Goal: Navigation & Orientation: Understand site structure

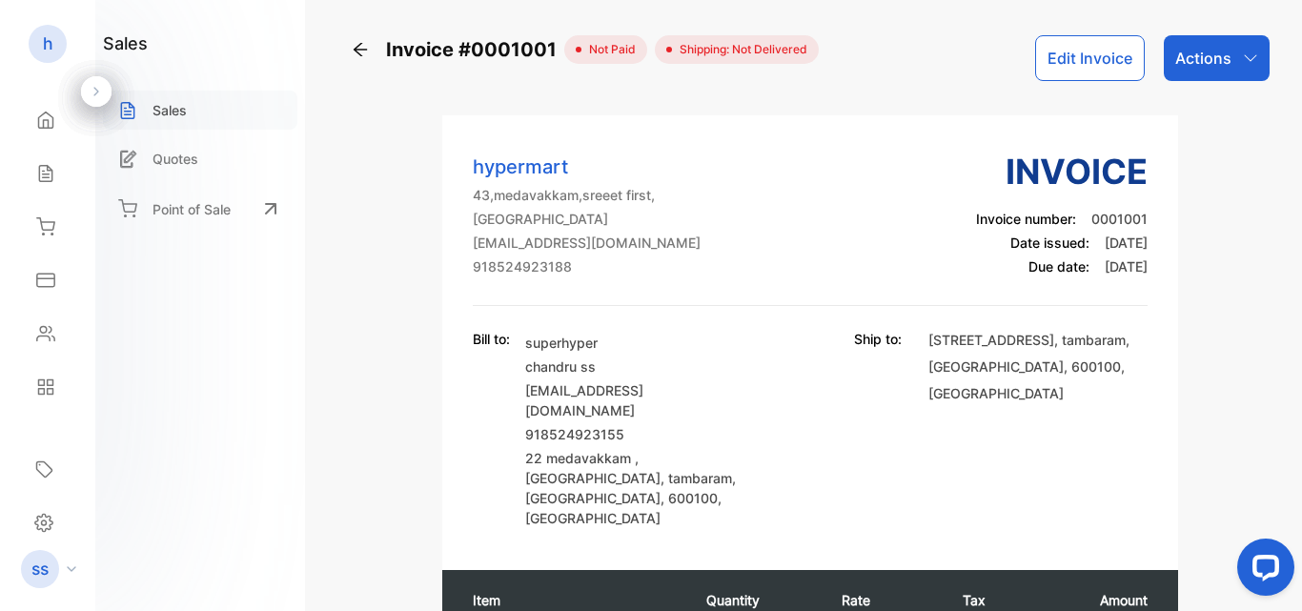
click at [110, 100] on div "Sales" at bounding box center [200, 110] width 194 height 39
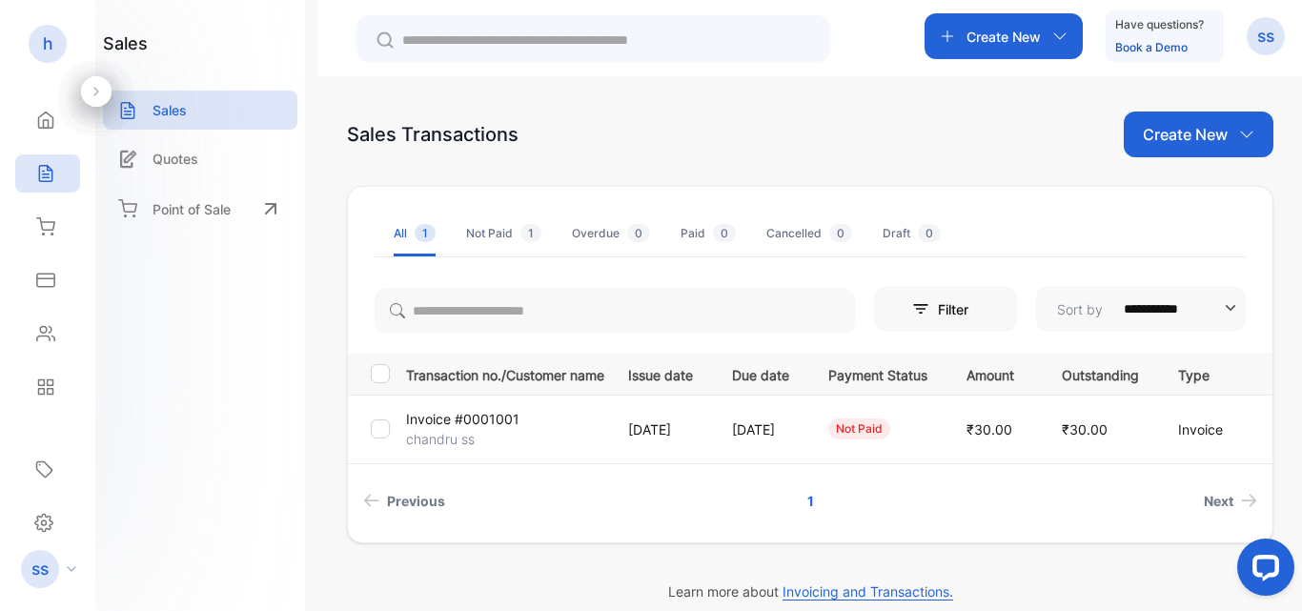
click at [92, 88] on icon at bounding box center [96, 91] width 13 height 13
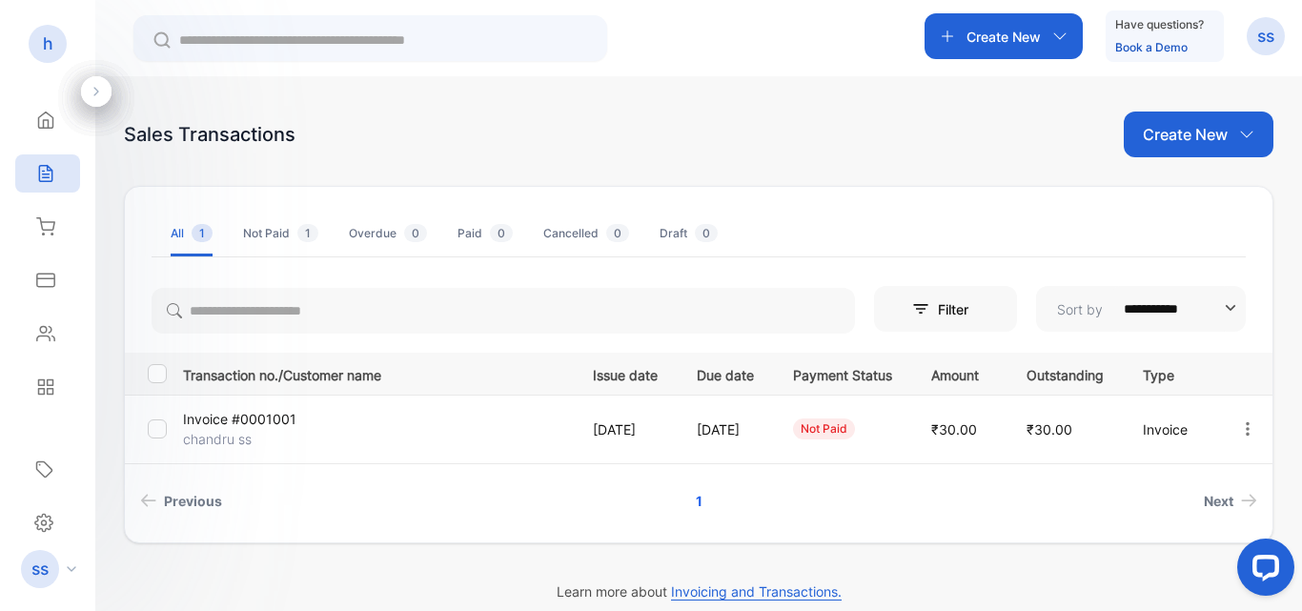
click at [97, 92] on icon at bounding box center [96, 91] width 13 height 13
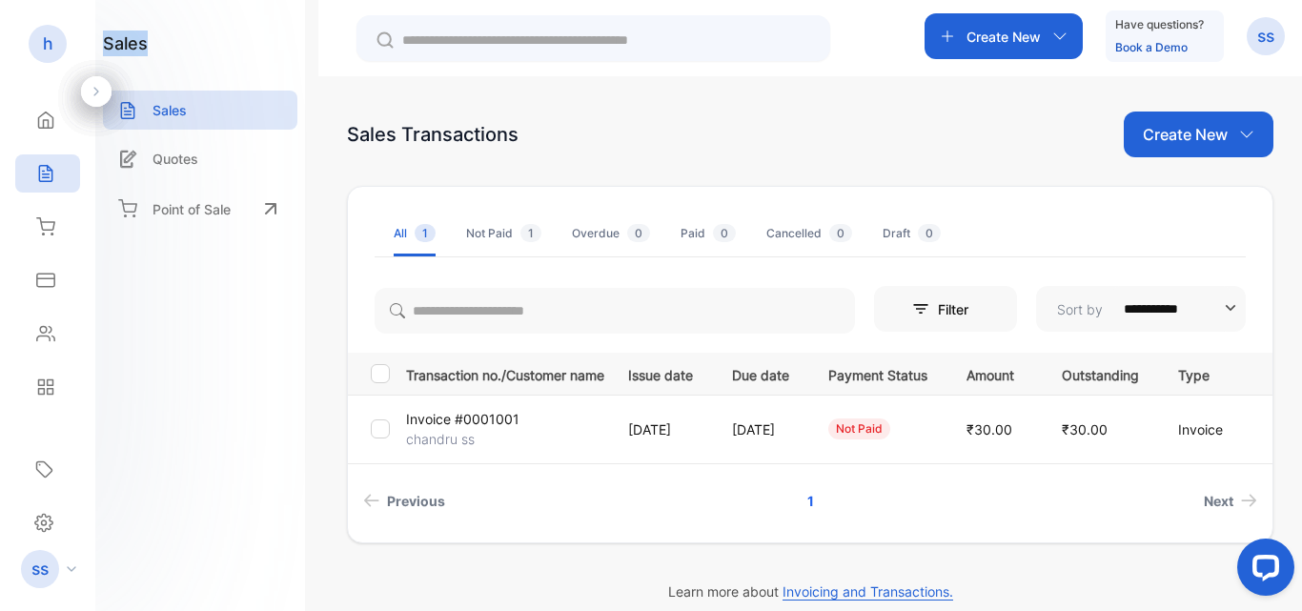
click at [97, 92] on icon at bounding box center [96, 91] width 13 height 13
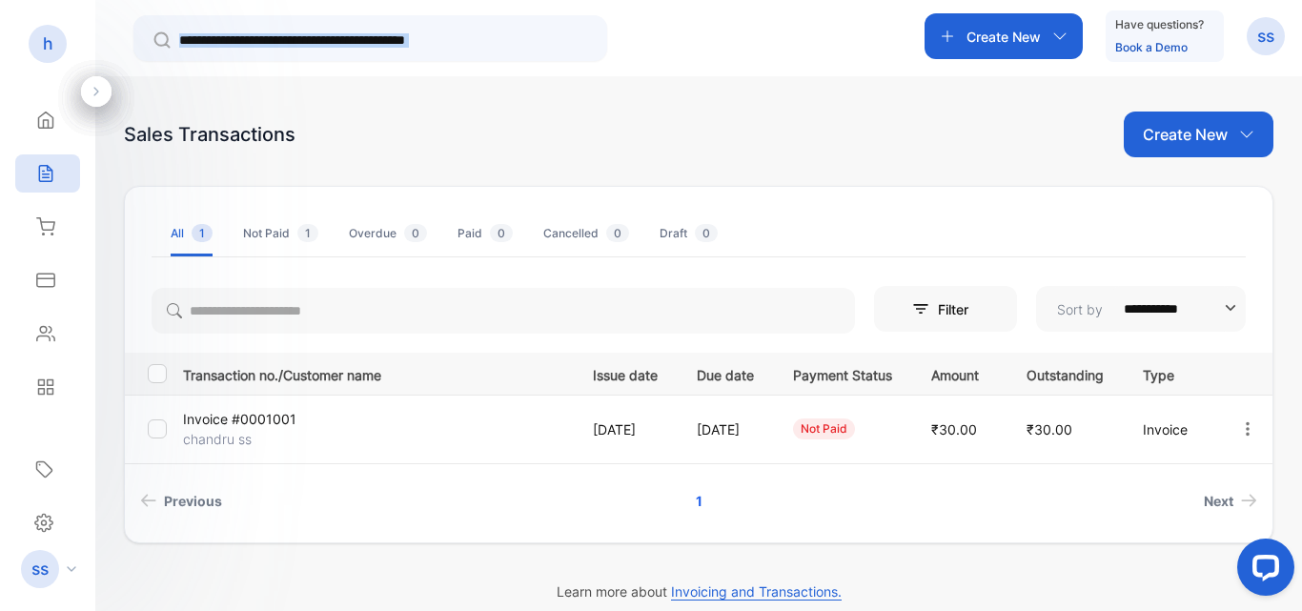
click at [97, 92] on icon at bounding box center [96, 91] width 13 height 13
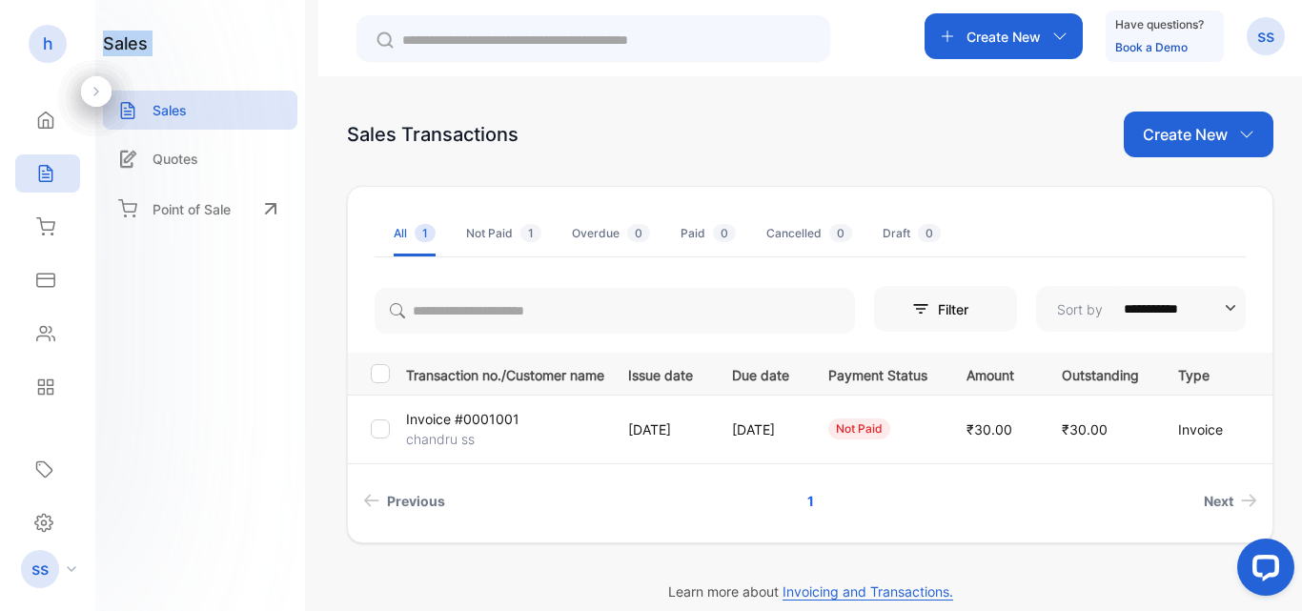
click at [97, 92] on icon at bounding box center [96, 91] width 13 height 13
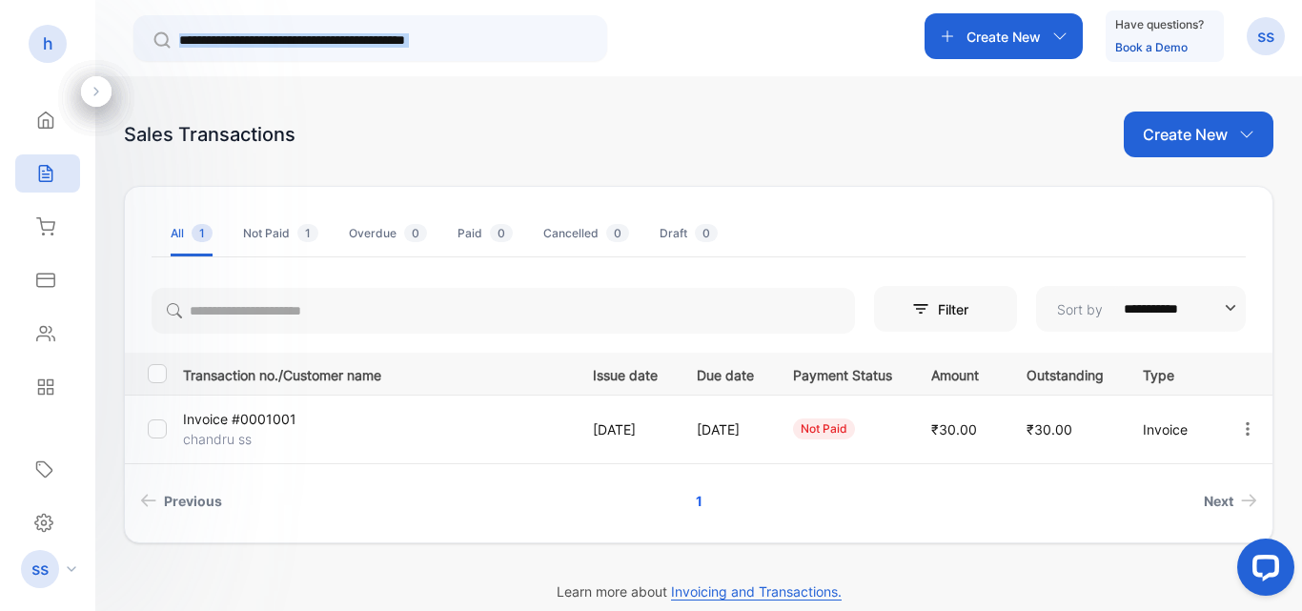
click at [97, 92] on icon at bounding box center [96, 91] width 13 height 13
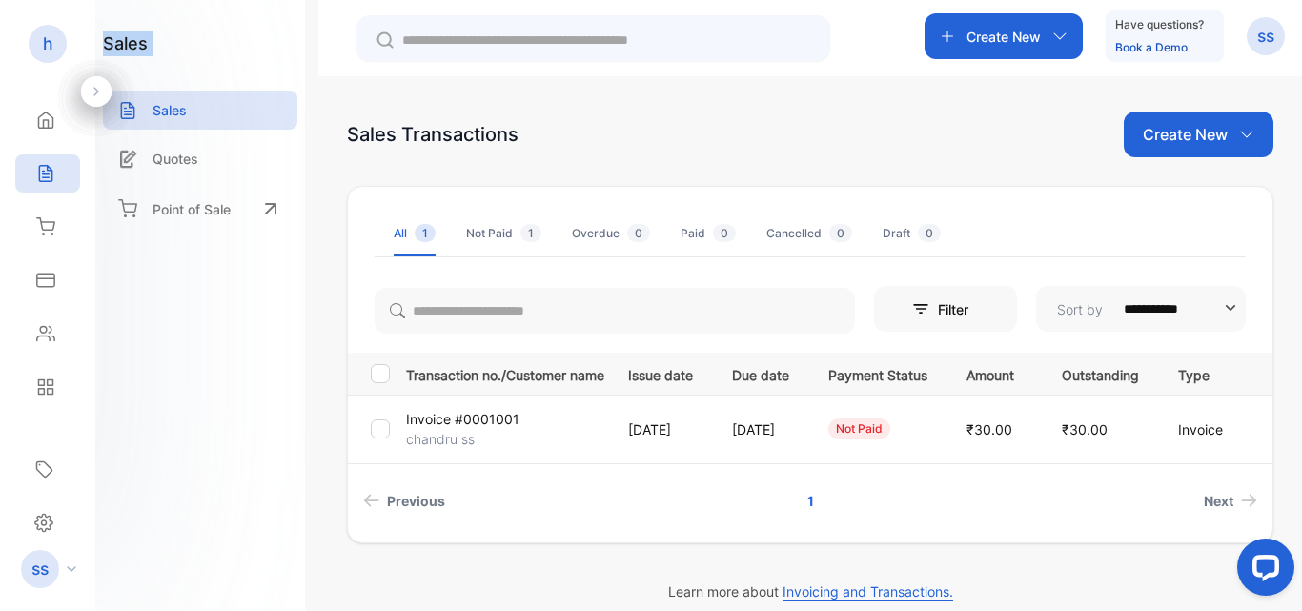
click at [97, 92] on icon at bounding box center [96, 91] width 13 height 13
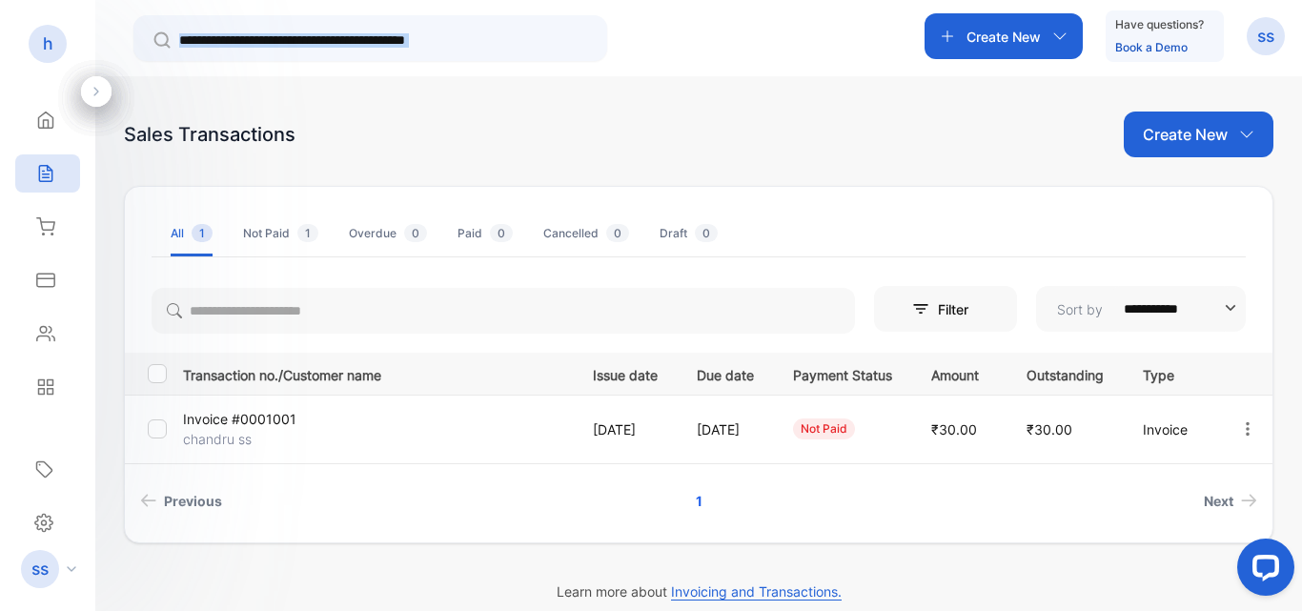
click at [97, 92] on icon at bounding box center [96, 91] width 13 height 13
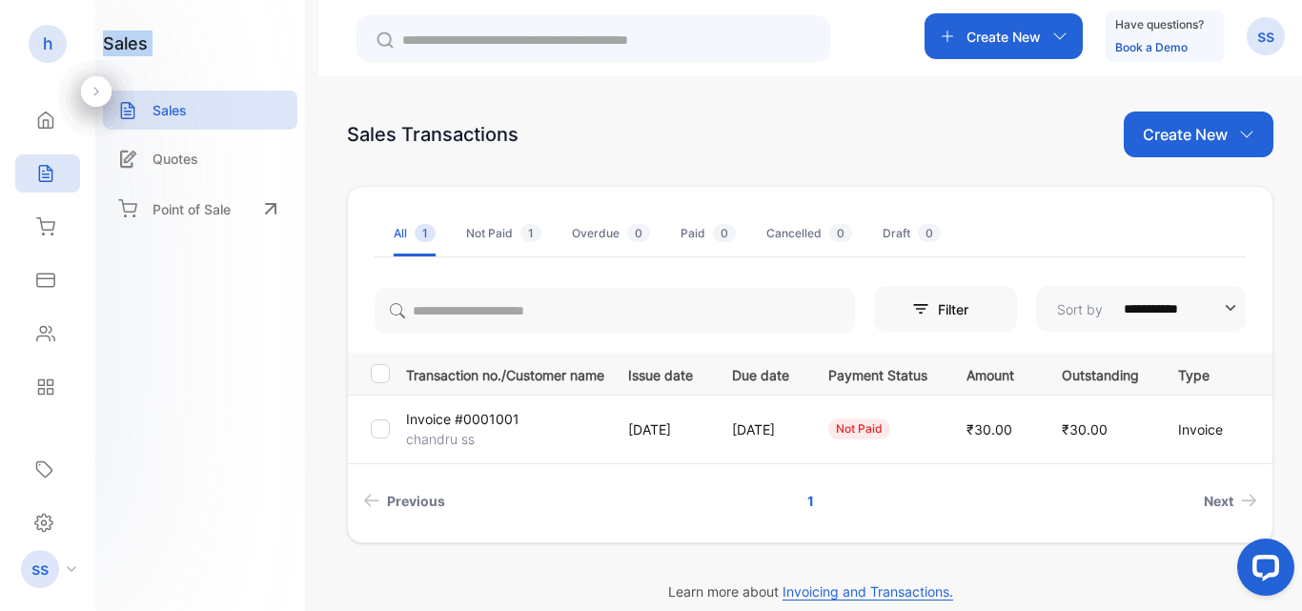
click at [97, 92] on icon at bounding box center [96, 91] width 13 height 13
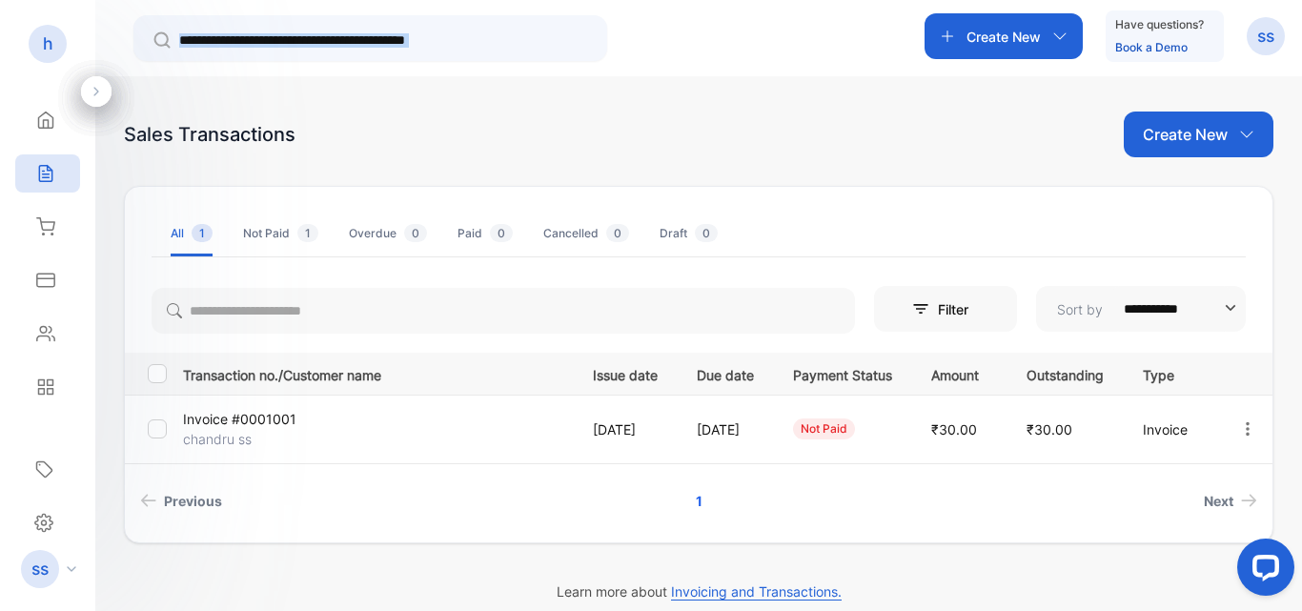
click at [97, 92] on icon at bounding box center [96, 91] width 13 height 13
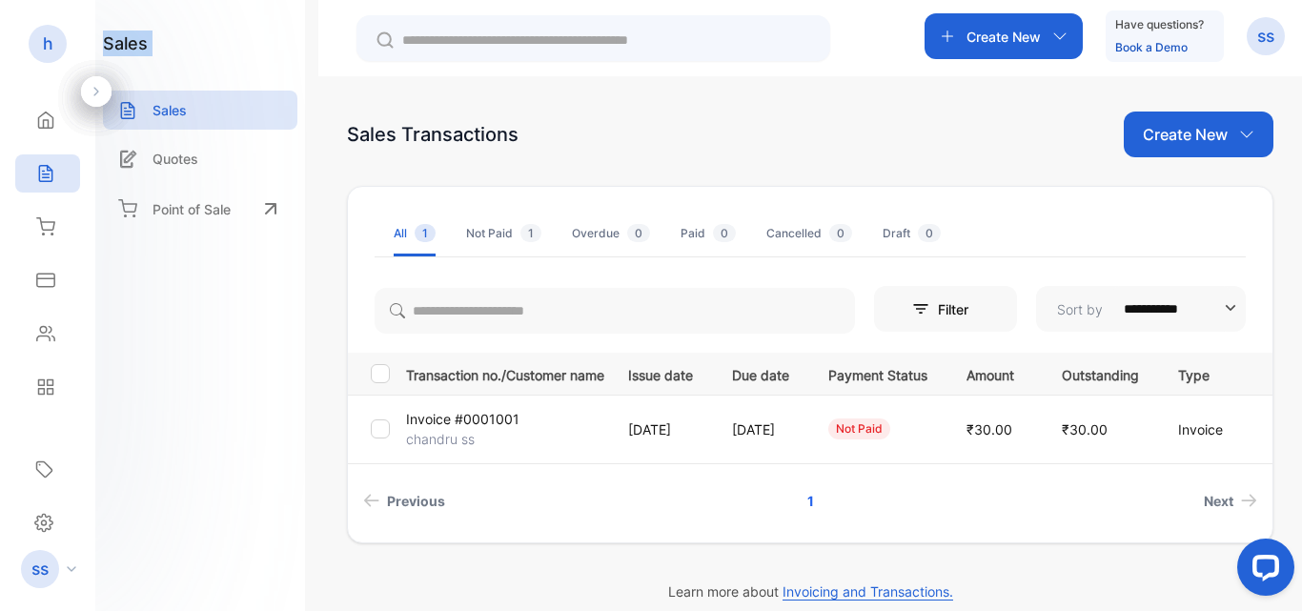
click at [97, 92] on icon at bounding box center [96, 91] width 13 height 13
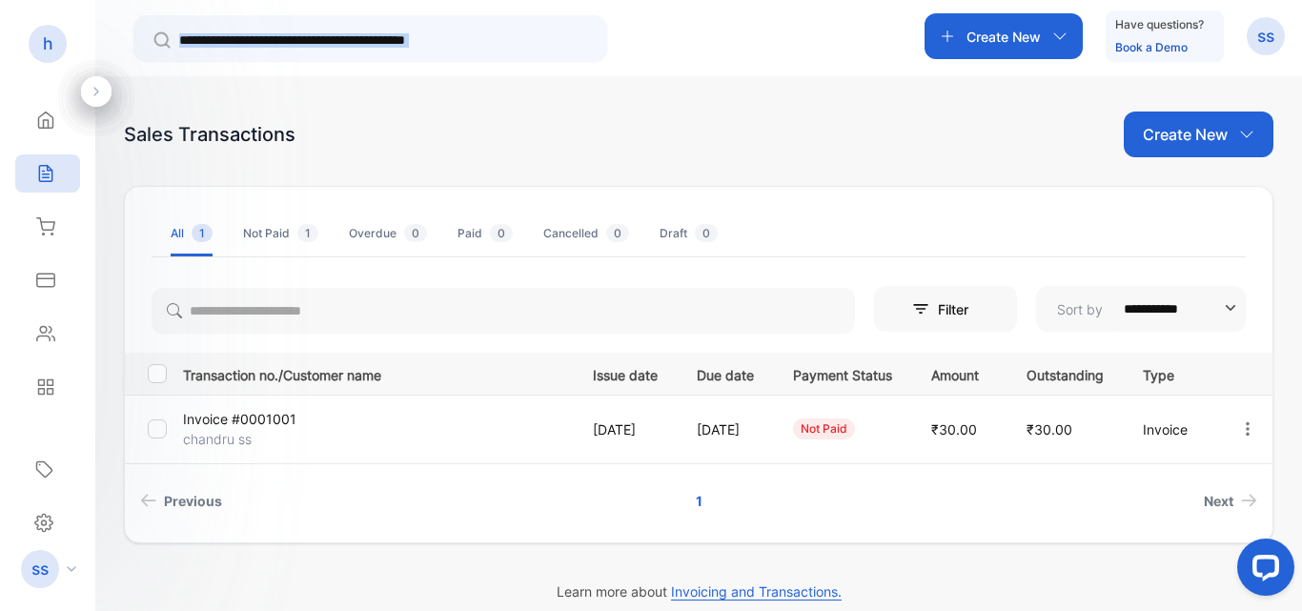
click at [97, 92] on icon at bounding box center [96, 91] width 13 height 13
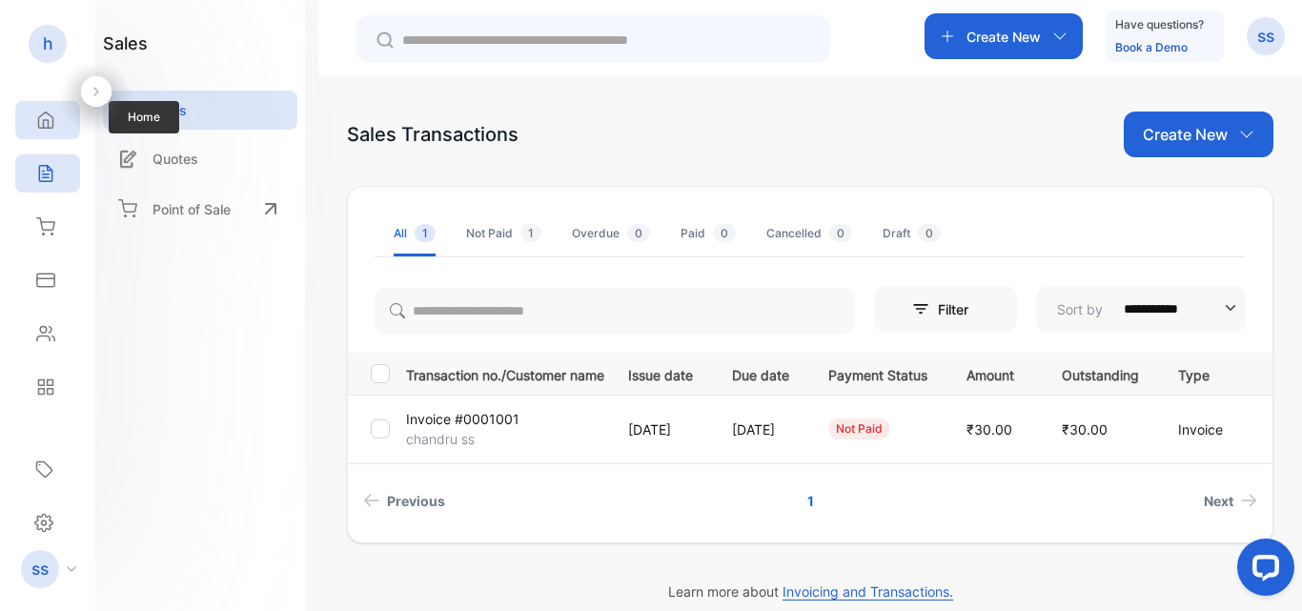
click at [65, 118] on div "Home" at bounding box center [47, 120] width 65 height 38
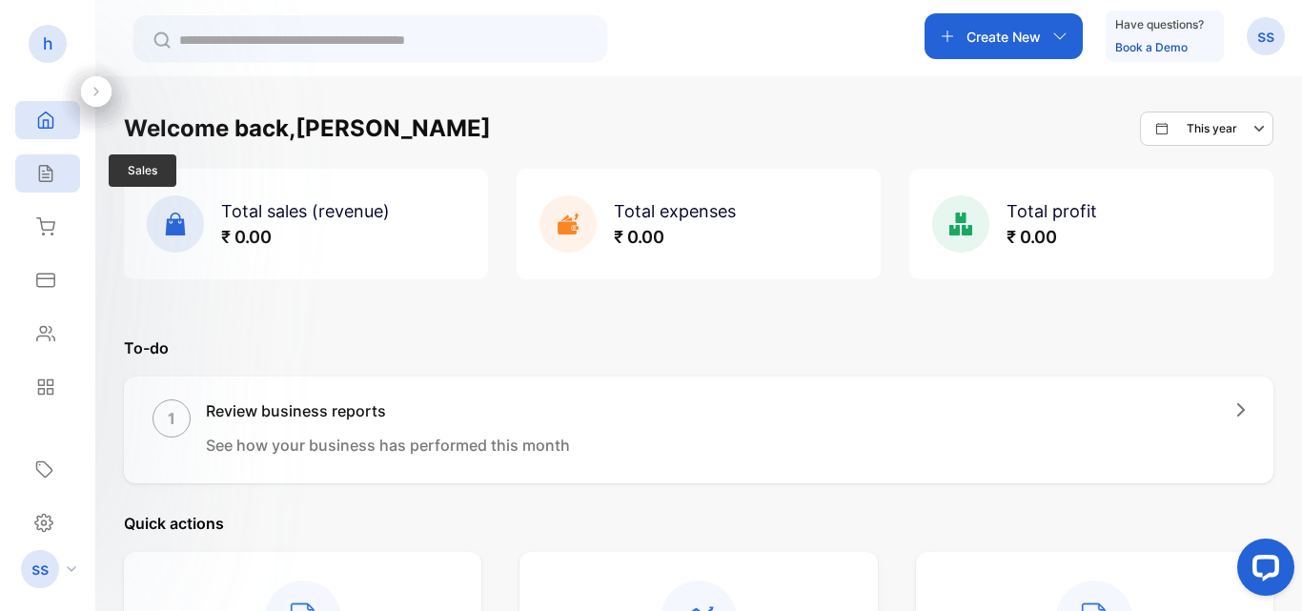
click at [56, 174] on div "Sales" at bounding box center [47, 173] width 65 height 38
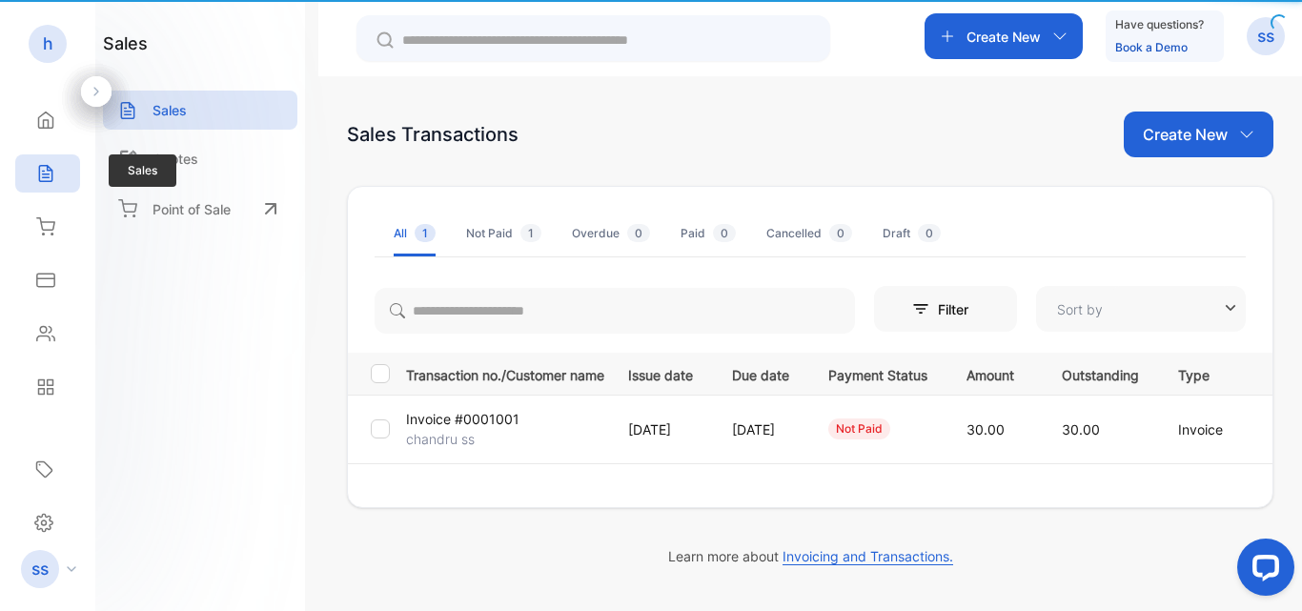
type input "**********"
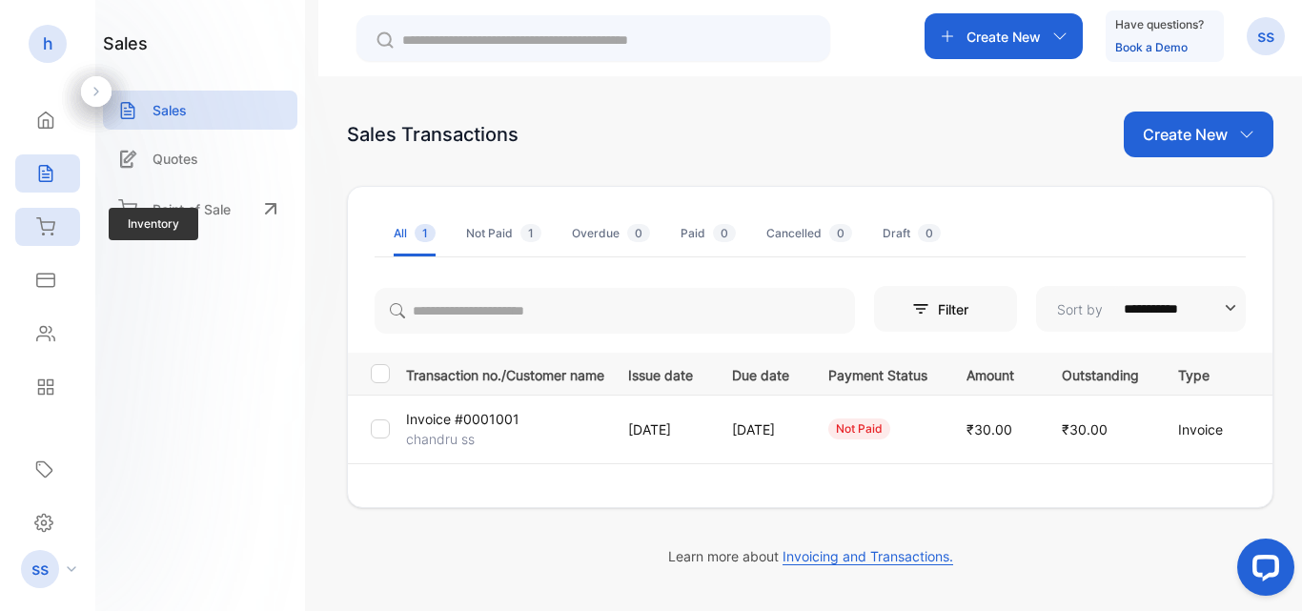
click at [55, 239] on div "Inventory" at bounding box center [47, 227] width 65 height 38
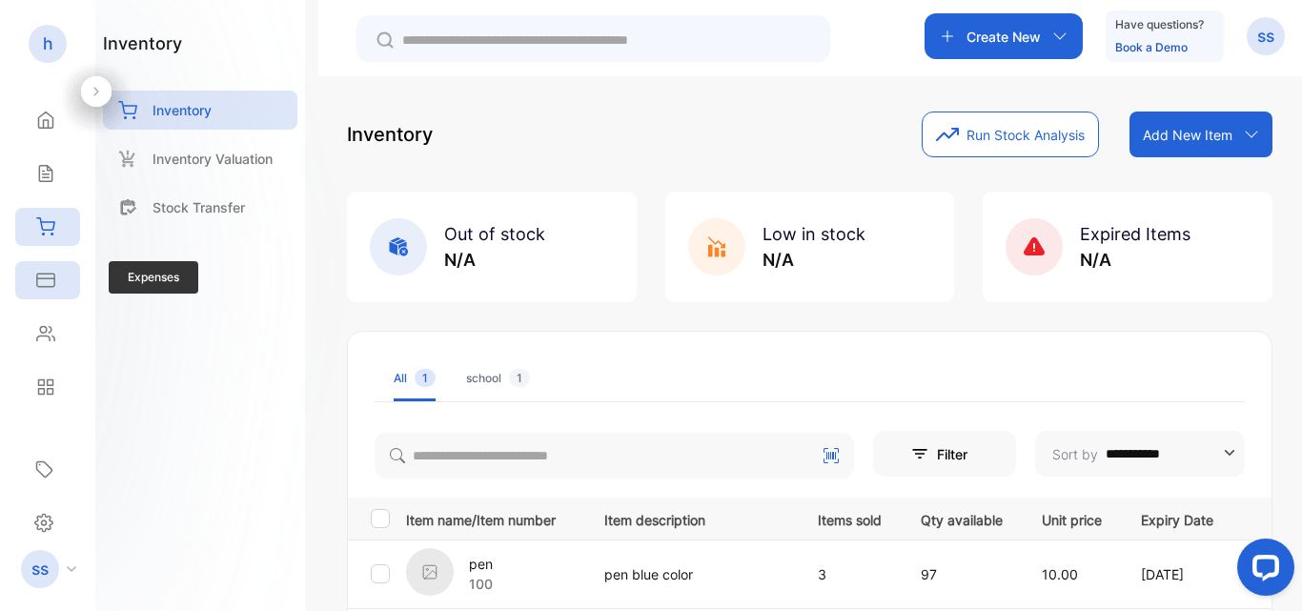
click at [39, 271] on icon at bounding box center [45, 280] width 19 height 19
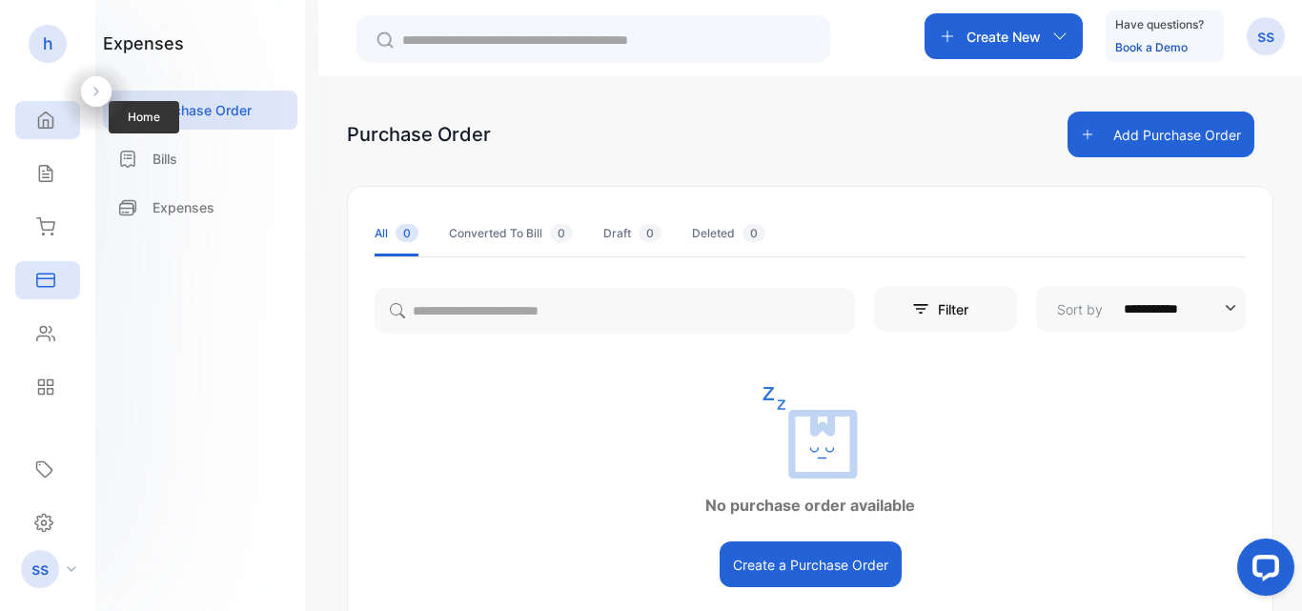
click at [36, 113] on icon at bounding box center [45, 120] width 19 height 19
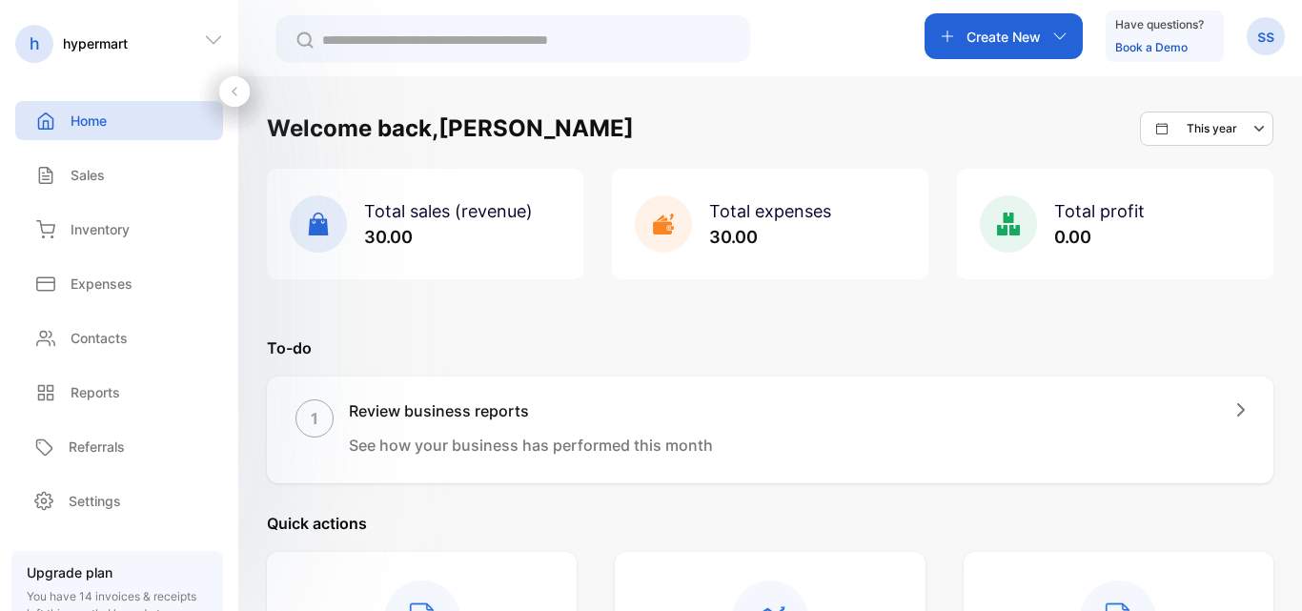
click at [229, 92] on icon at bounding box center [234, 91] width 13 height 13
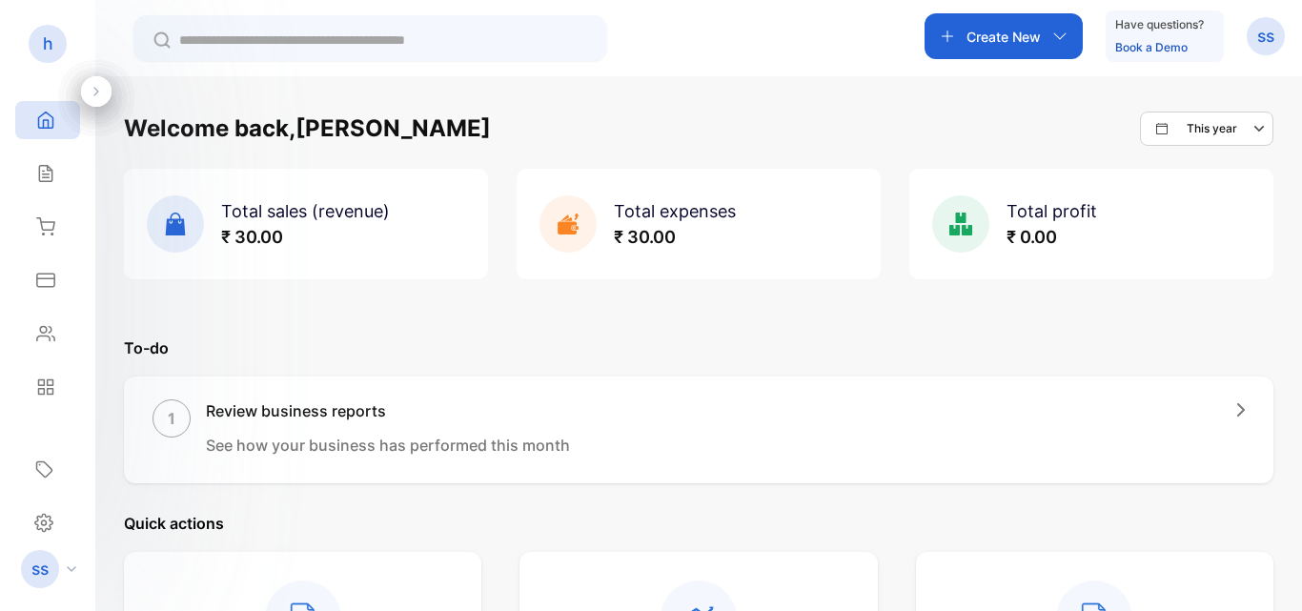
click at [100, 93] on icon at bounding box center [96, 91] width 13 height 13
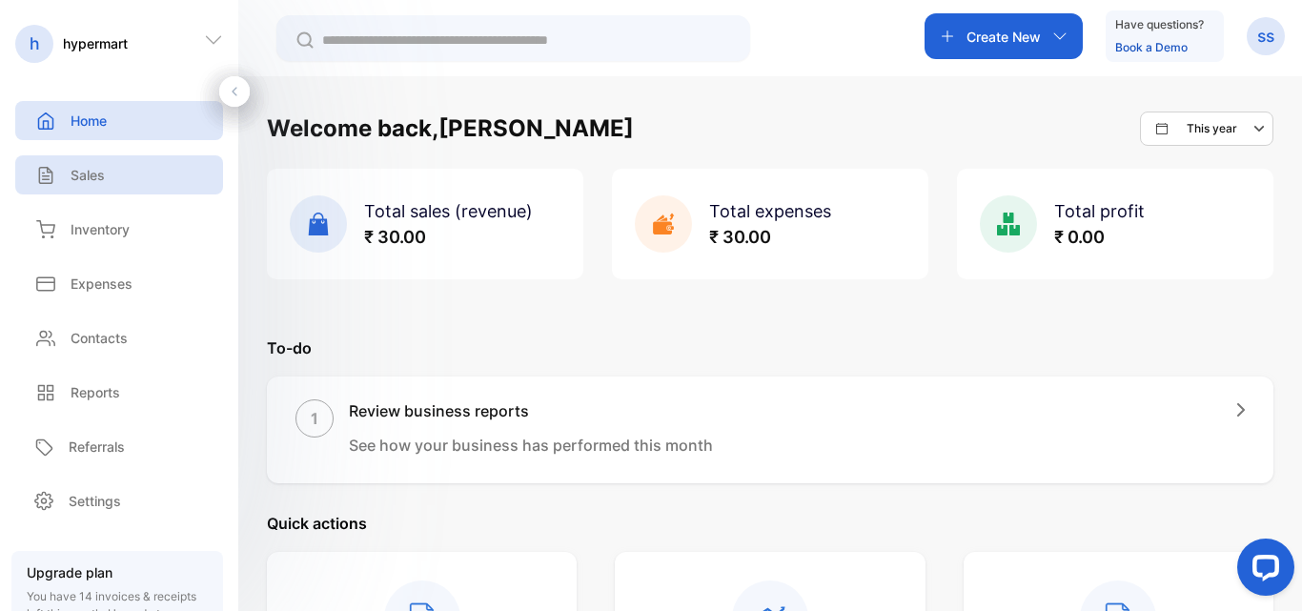
click at [107, 165] on div "Sales" at bounding box center [119, 174] width 208 height 39
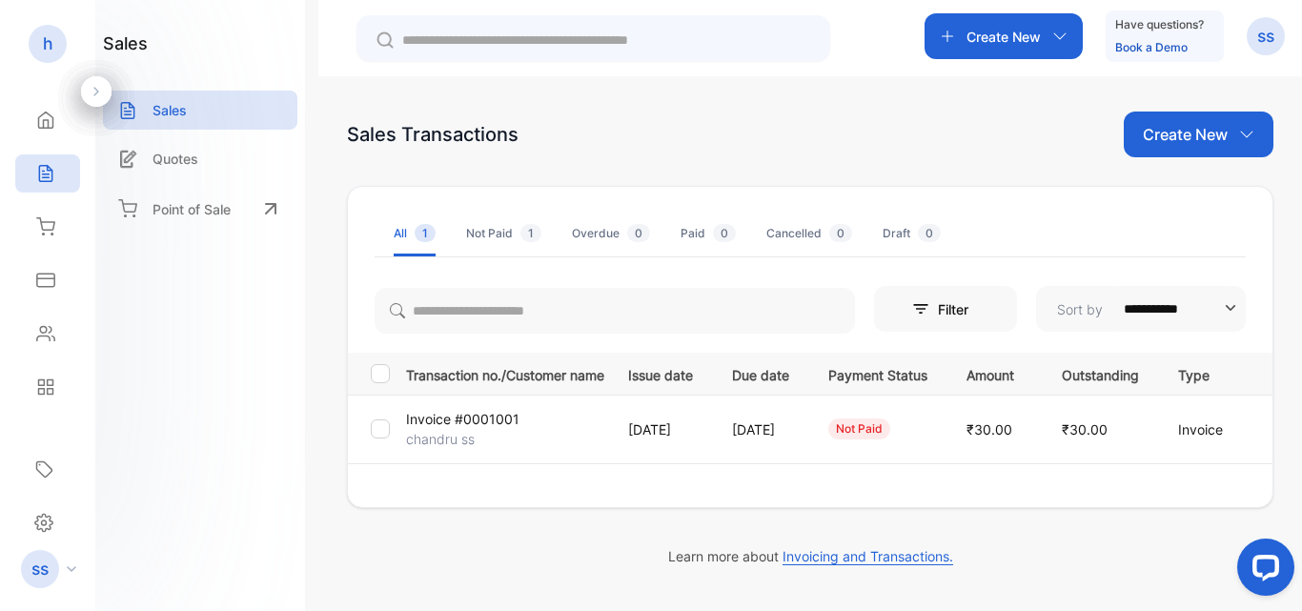
click at [101, 102] on div at bounding box center [96, 91] width 31 height 31
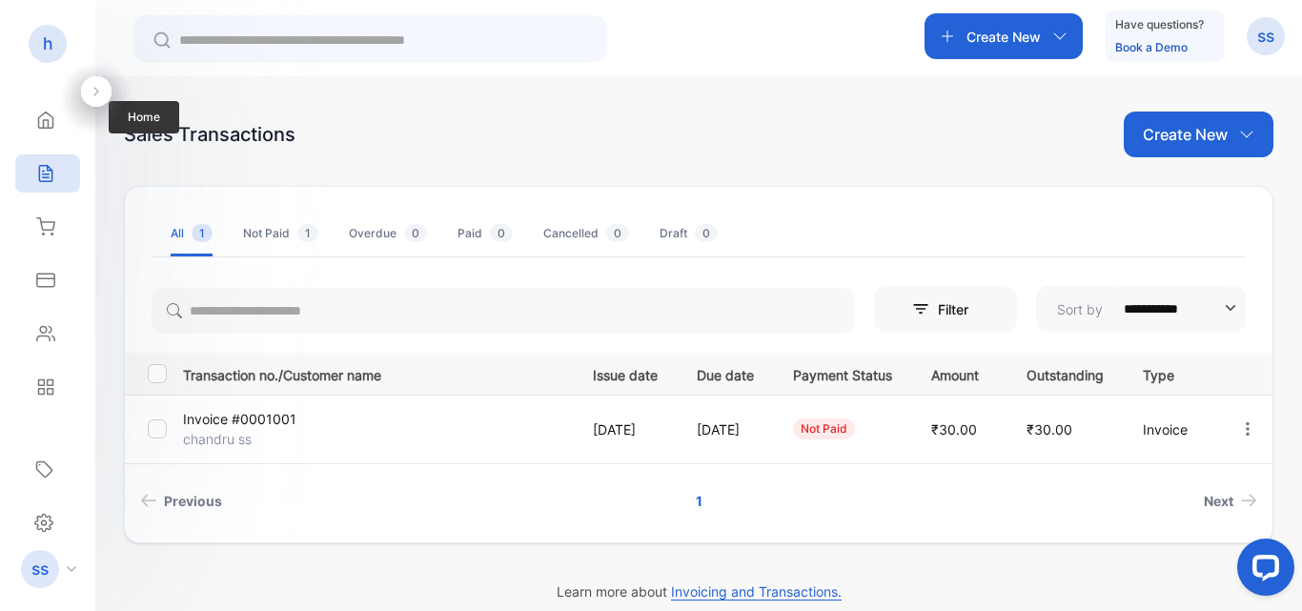
click at [51, 141] on div "Home Home" at bounding box center [47, 119] width 65 height 53
click at [53, 122] on icon at bounding box center [46, 120] width 14 height 16
